Goal: Check status: Check status

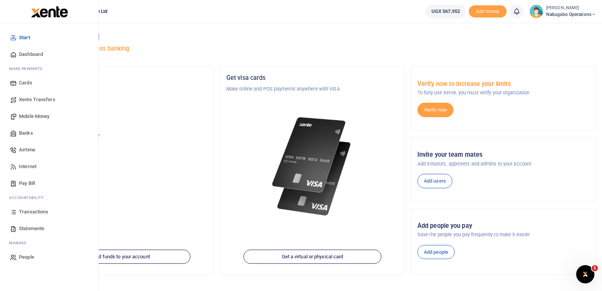
click at [38, 210] on span "Transactions" at bounding box center [33, 212] width 29 height 8
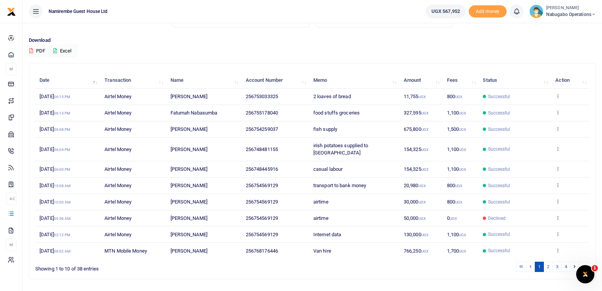
scroll to position [59, 0]
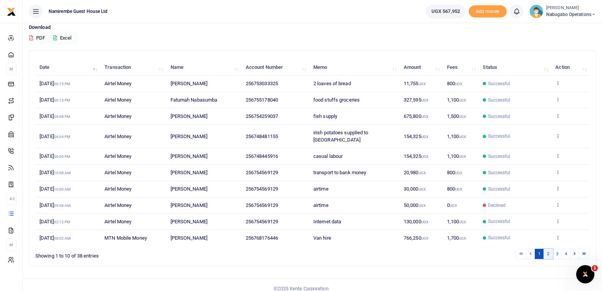
click at [549, 248] on link "2" at bounding box center [548, 253] width 9 height 10
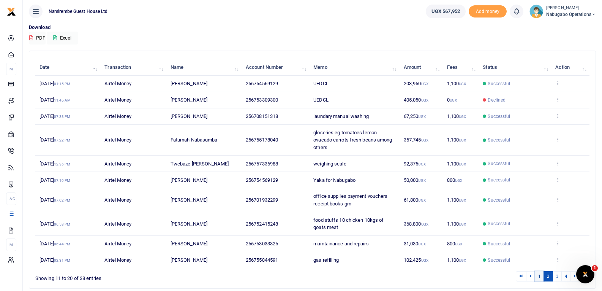
click at [539, 274] on link "1" at bounding box center [539, 276] width 9 height 10
